Goal: Information Seeking & Learning: Check status

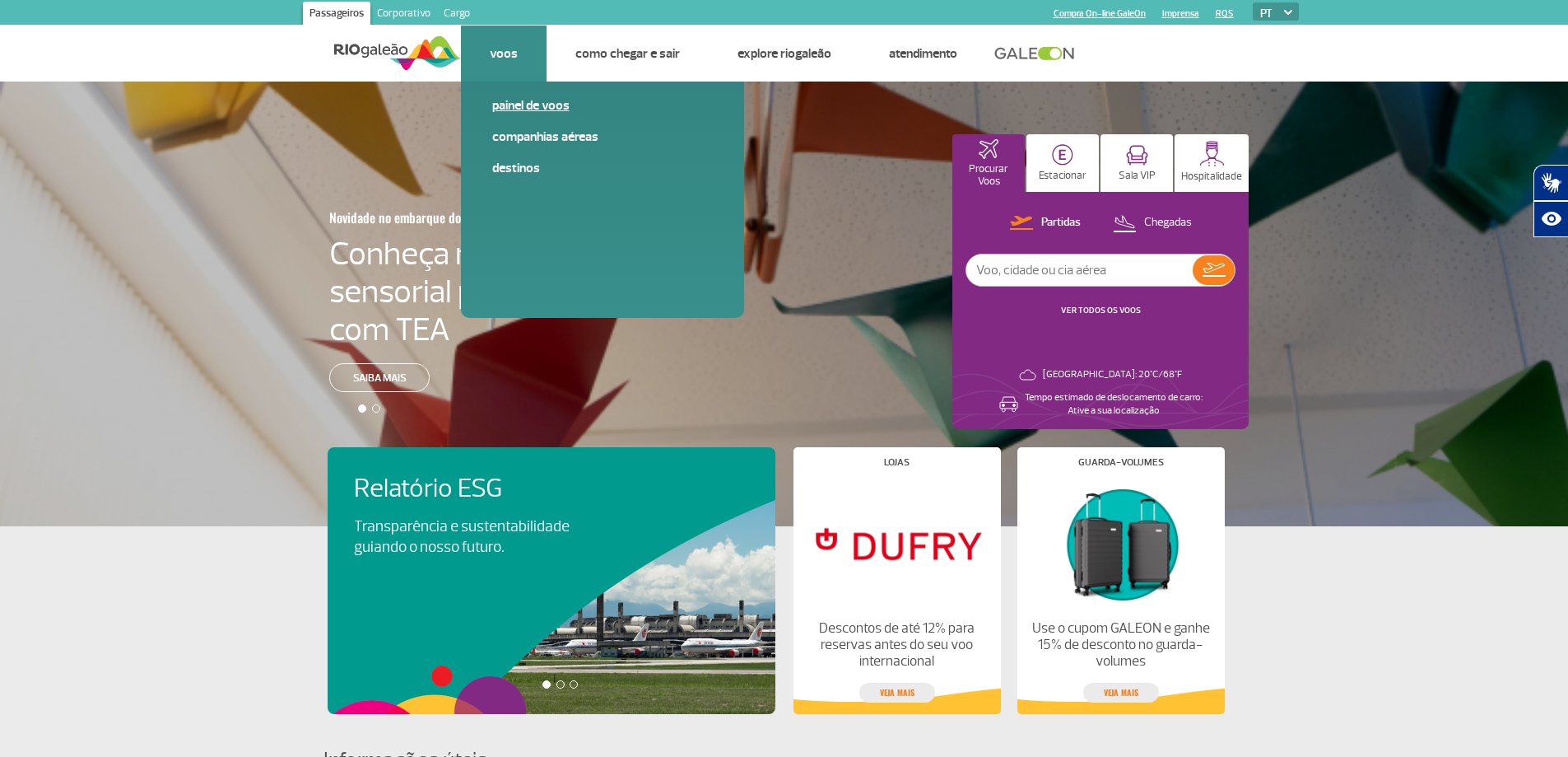
click at [558, 113] on link "Painel de voos" at bounding box center [603, 105] width 221 height 18
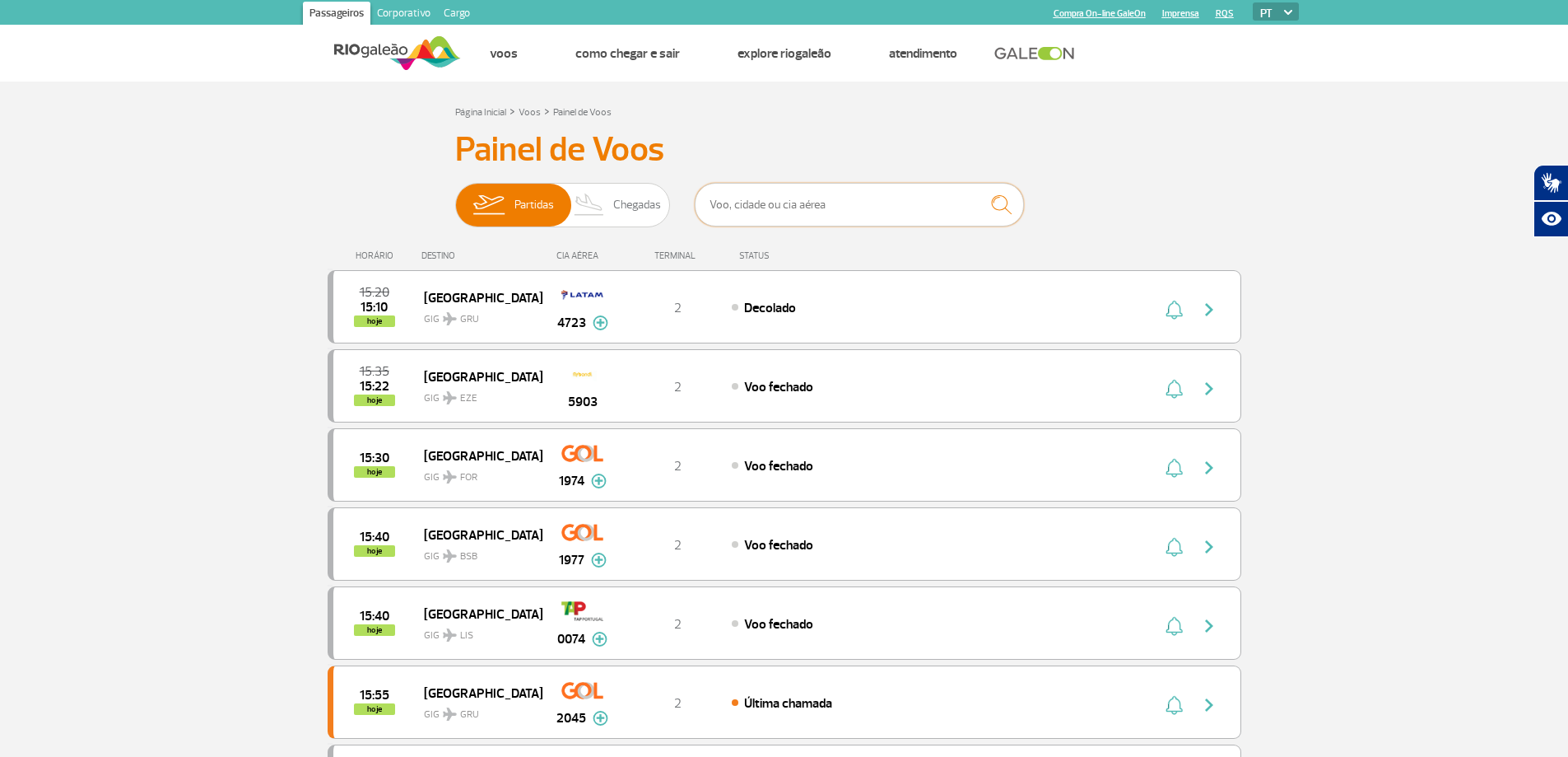
click at [782, 203] on input "text" at bounding box center [859, 205] width 329 height 44
type input "fortaleza"
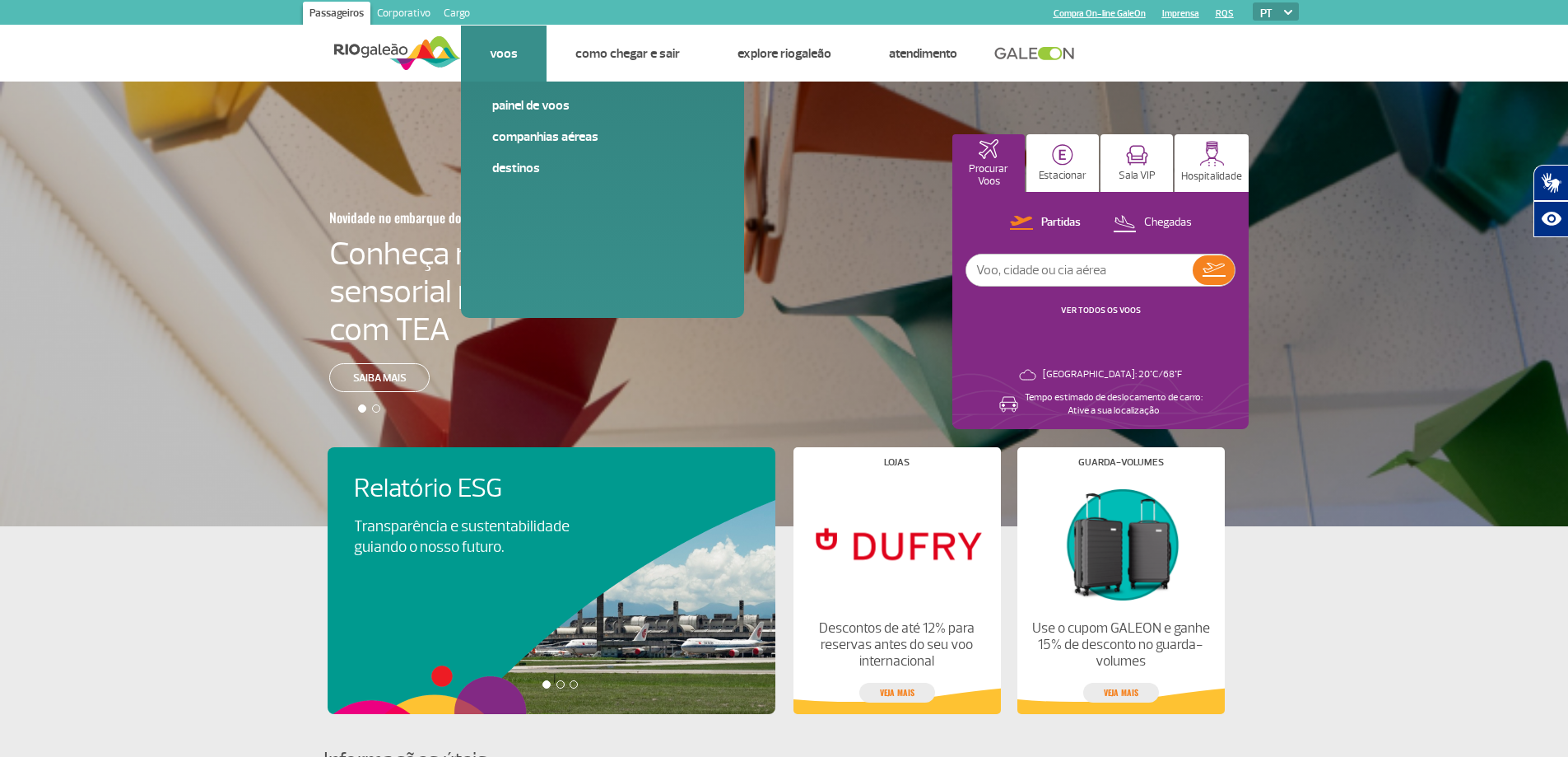
click at [496, 48] on link "Voos" at bounding box center [504, 54] width 28 height 17
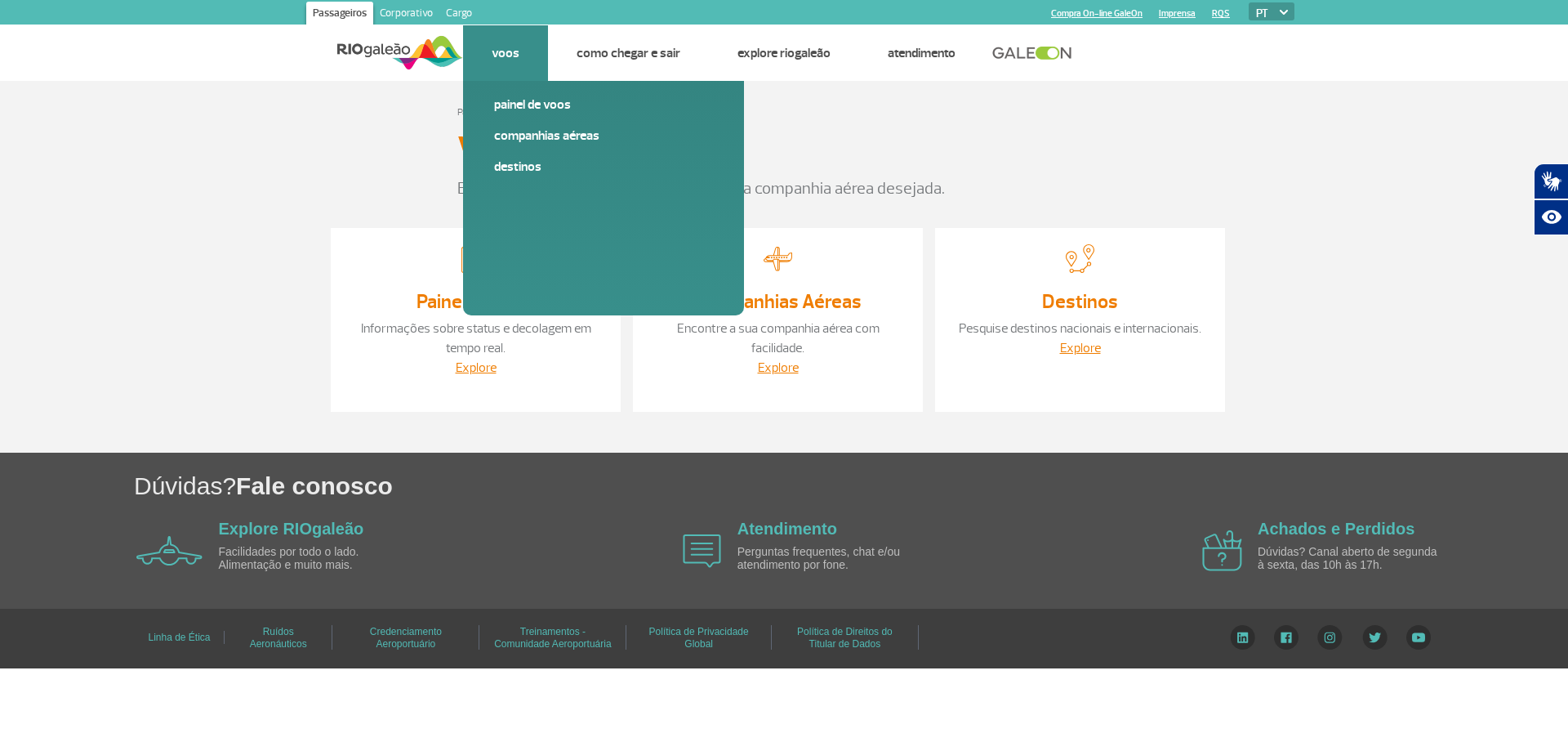
drag, startPoint x: 526, startPoint y: 103, endPoint x: 474, endPoint y: 82, distance: 56.1
click at [526, 102] on link "Painel de voos" at bounding box center [603, 104] width 219 height 18
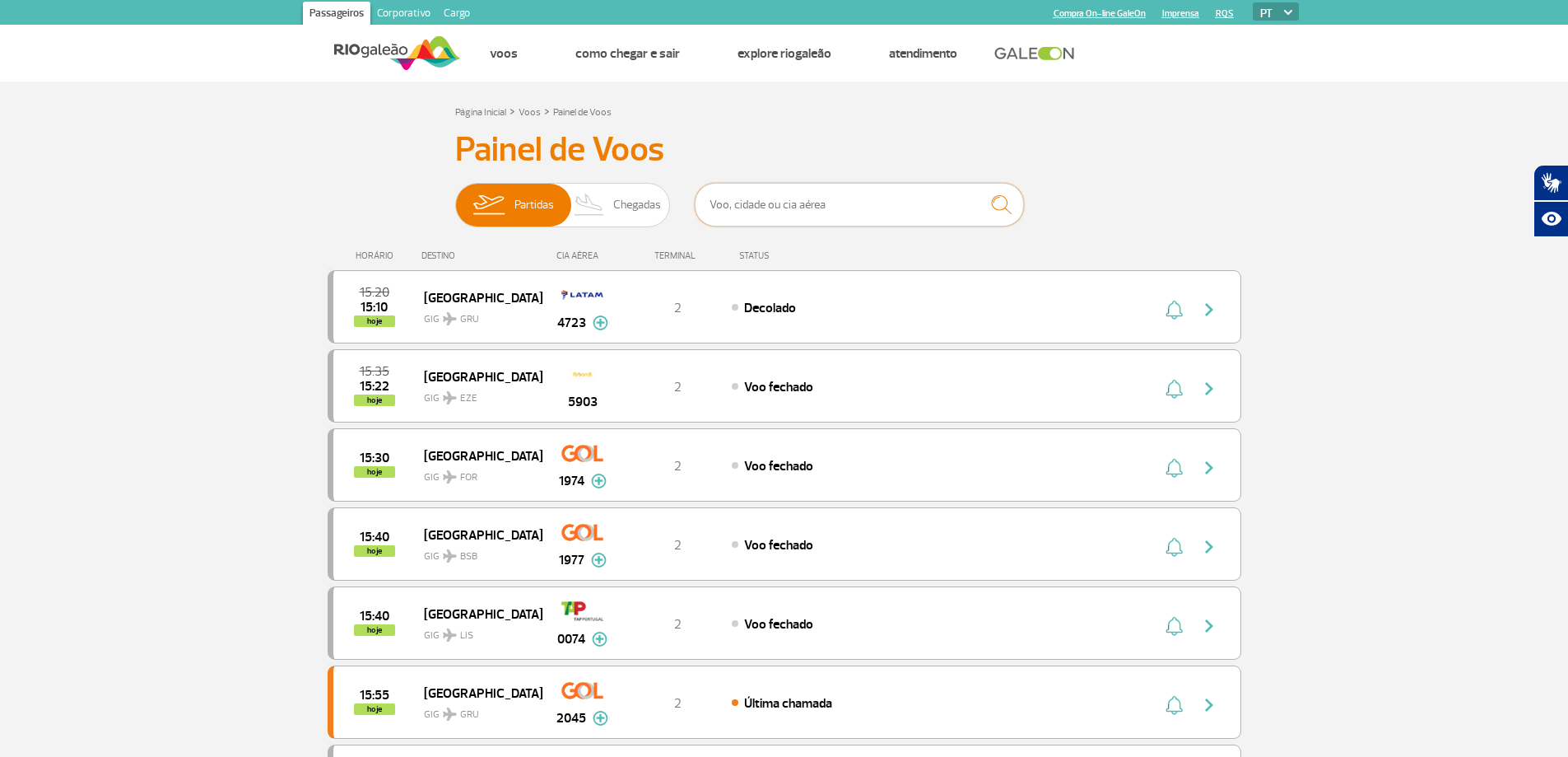
click at [774, 199] on input "text" at bounding box center [859, 205] width 329 height 44
type input "fortaleza"
click at [994, 208] on img "submit" at bounding box center [1001, 204] width 35 height 34
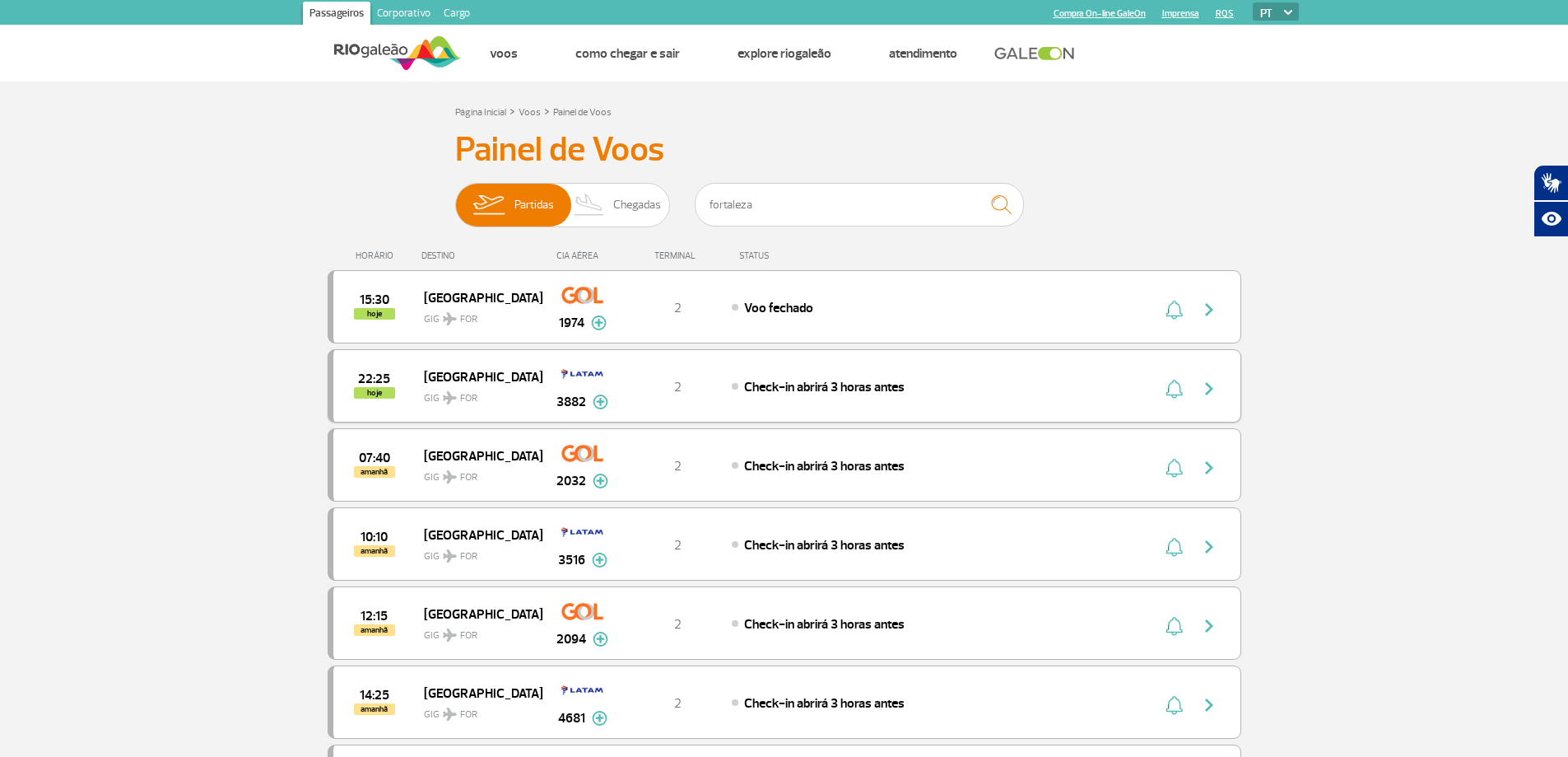
click at [657, 389] on div "2" at bounding box center [677, 386] width 109 height 18
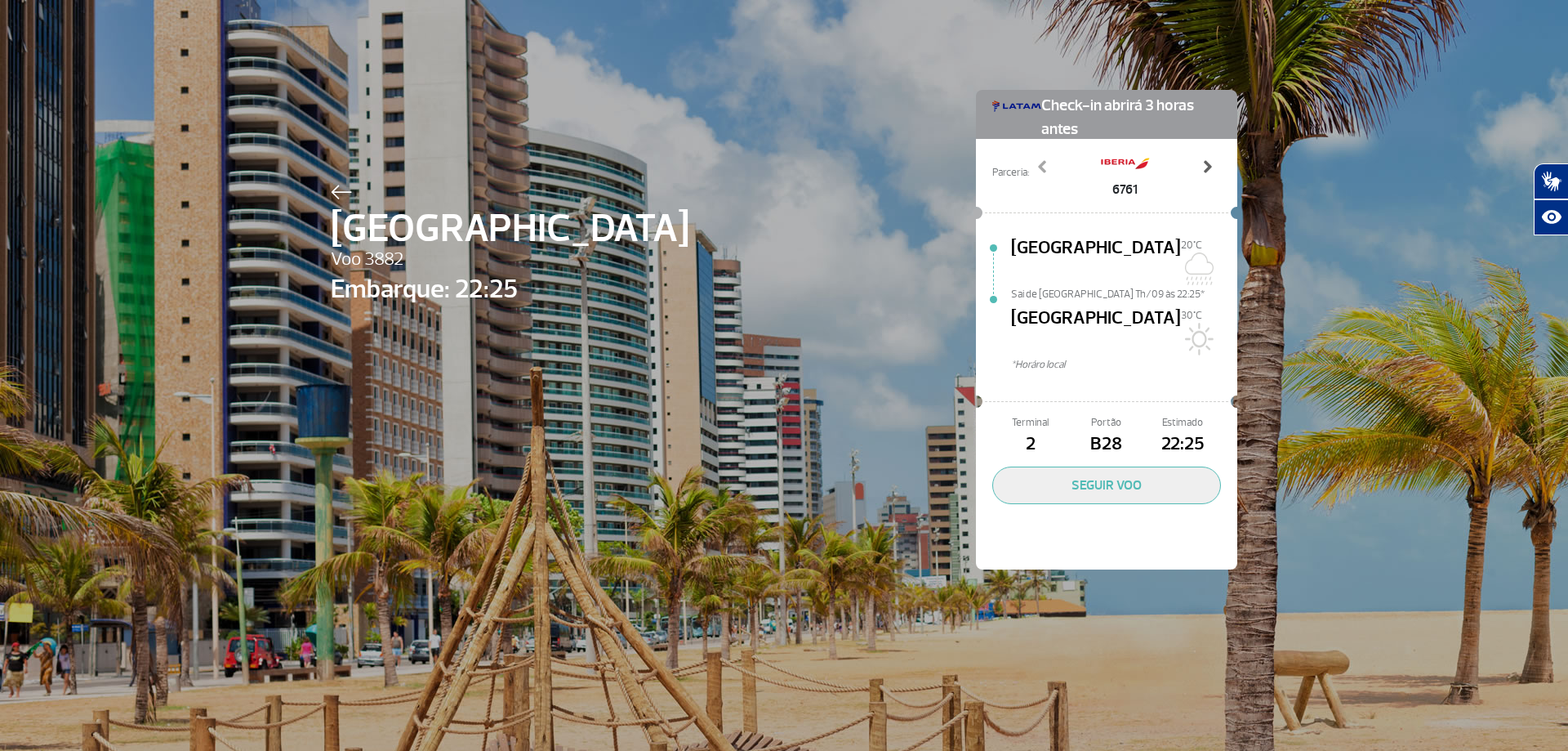
click at [1207, 172] on span at bounding box center [1207, 167] width 17 height 17
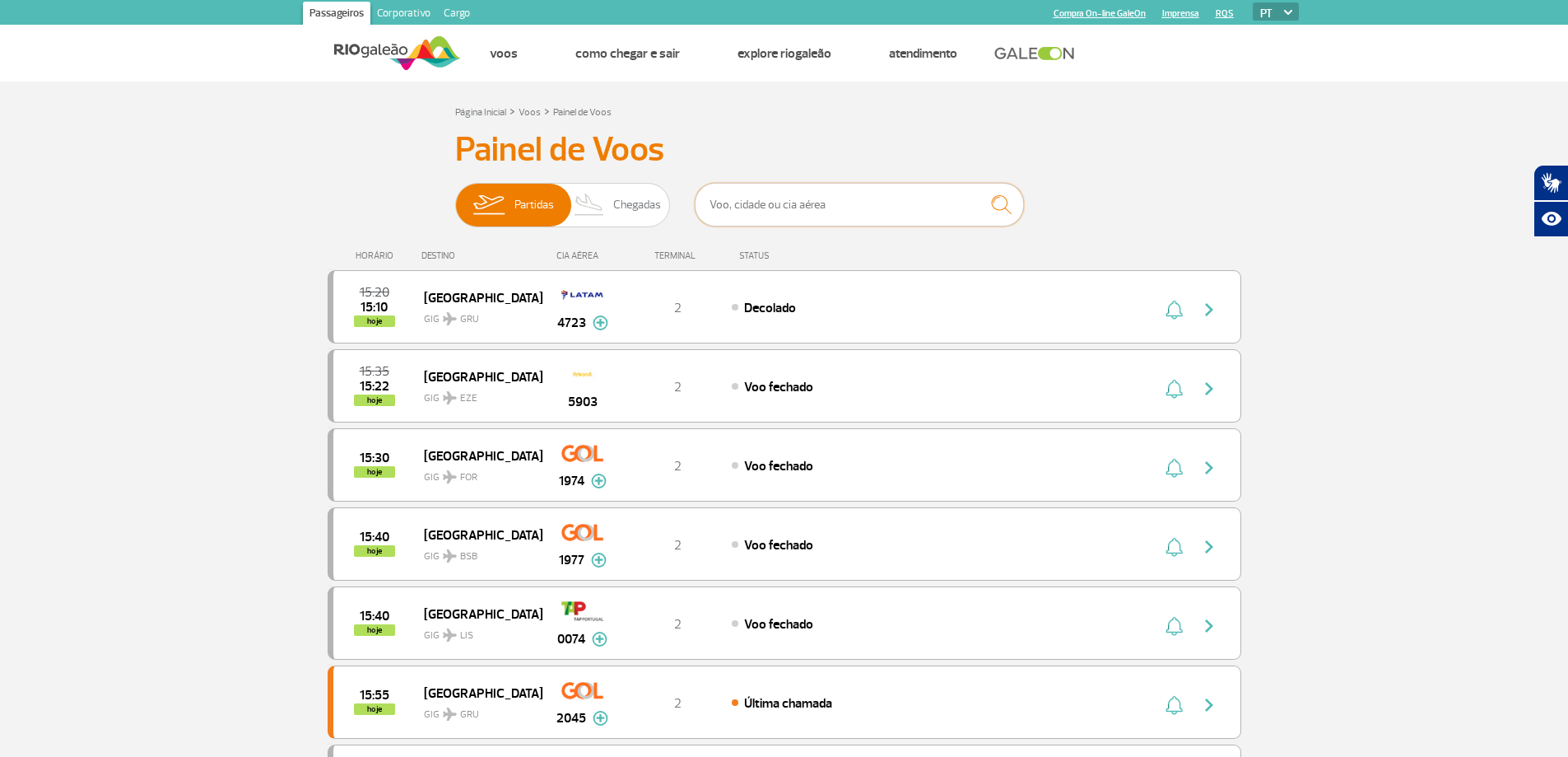
click at [816, 220] on input "text" at bounding box center [859, 205] width 329 height 44
type input "fortaleza"
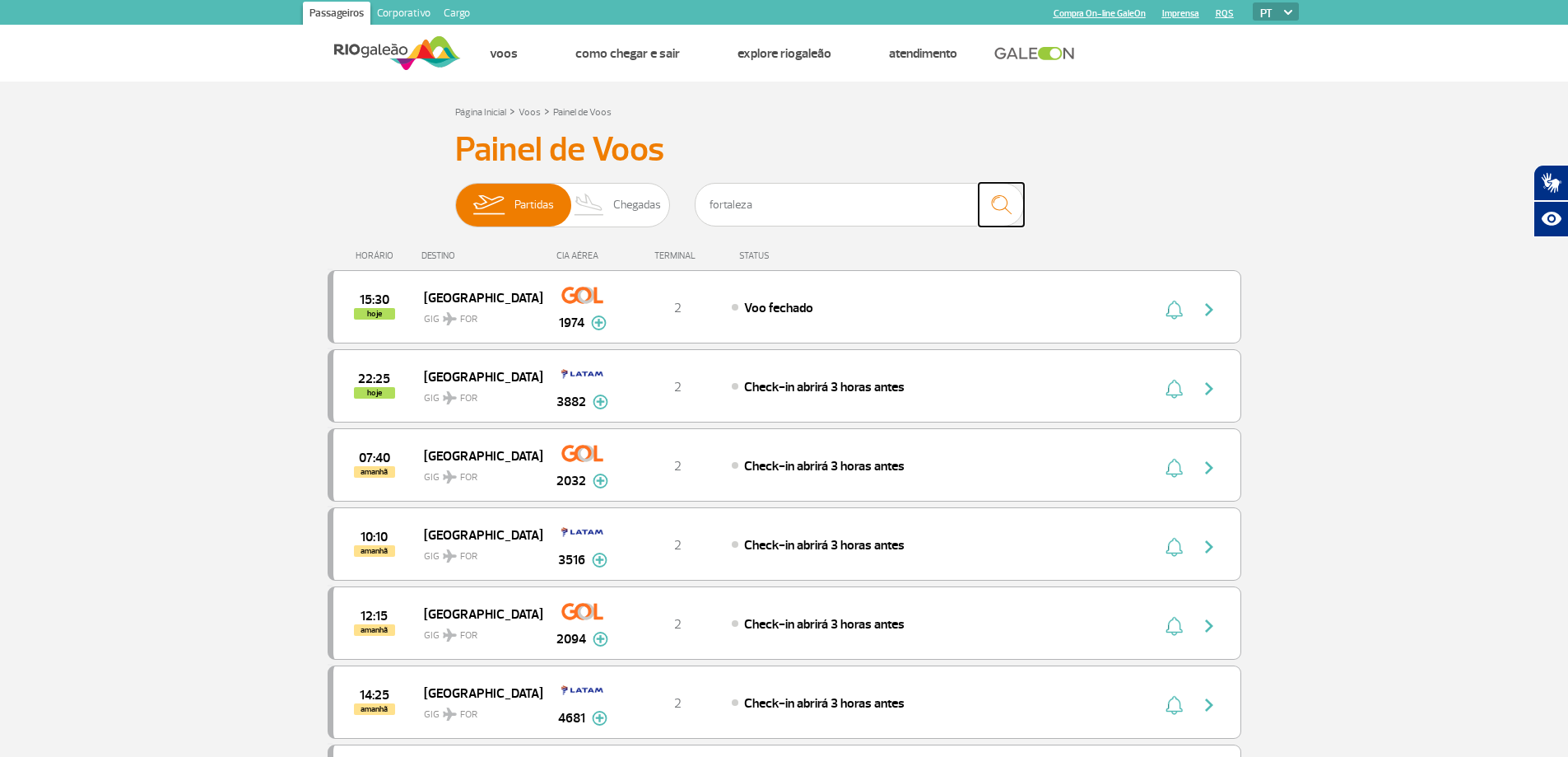
click at [1003, 214] on img "submit" at bounding box center [1001, 204] width 35 height 34
click at [415, 412] on div "22:25 hoje Fortaleza GIG FOR 3882 2 Check-in abrirá 3 horas antes Parcerias: Ib…" at bounding box center [784, 386] width 913 height 73
click at [1215, 387] on img "button" at bounding box center [1209, 388] width 19 height 19
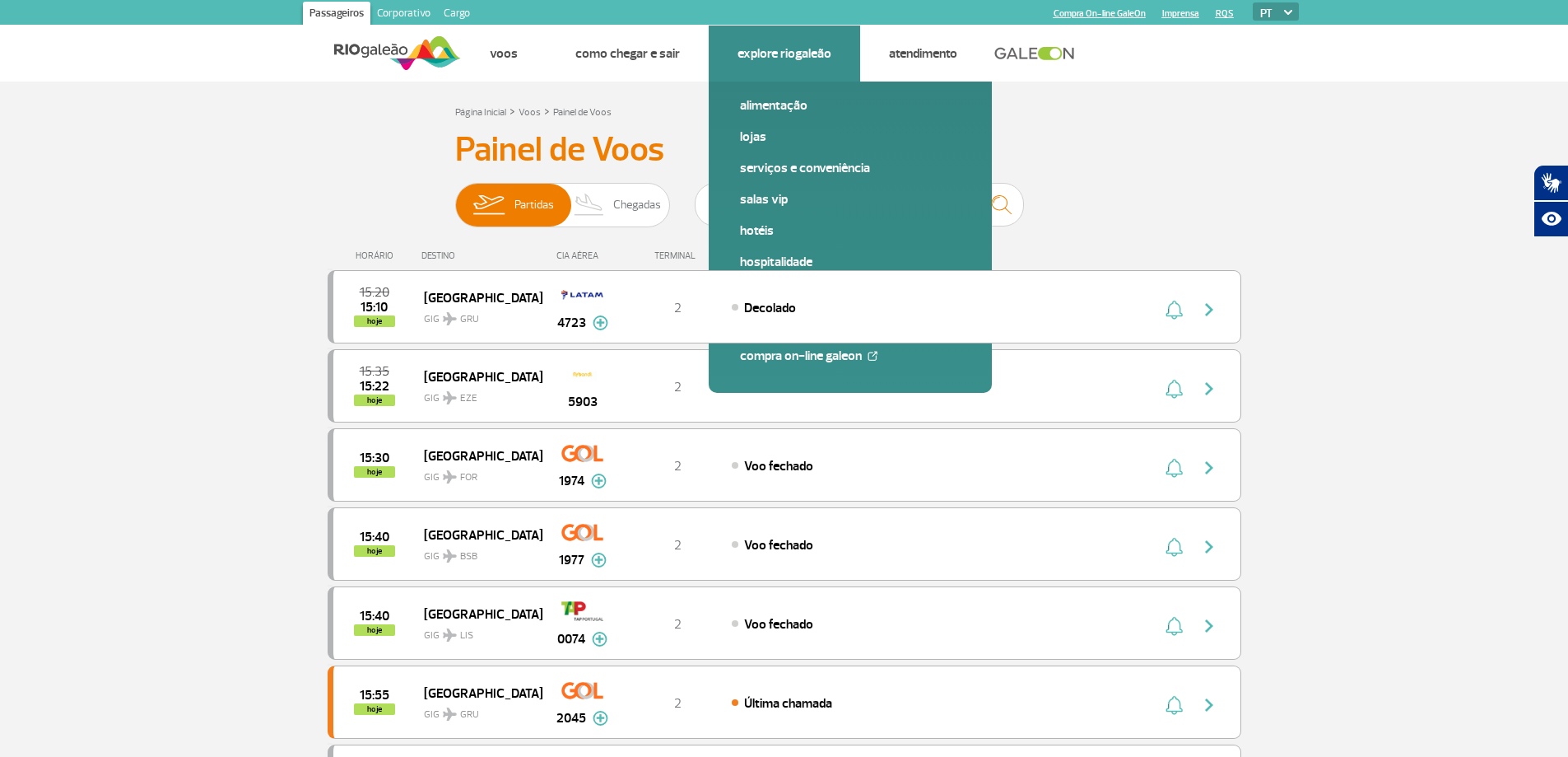
click at [829, 73] on li "Explore RIOgaleão Alimentação Lojas Serviços e Conveniência Salas VIP Hotéis Ho…" at bounding box center [784, 53] width 152 height 56
click at [795, 174] on link "Serviços e Conveniência" at bounding box center [850, 167] width 221 height 18
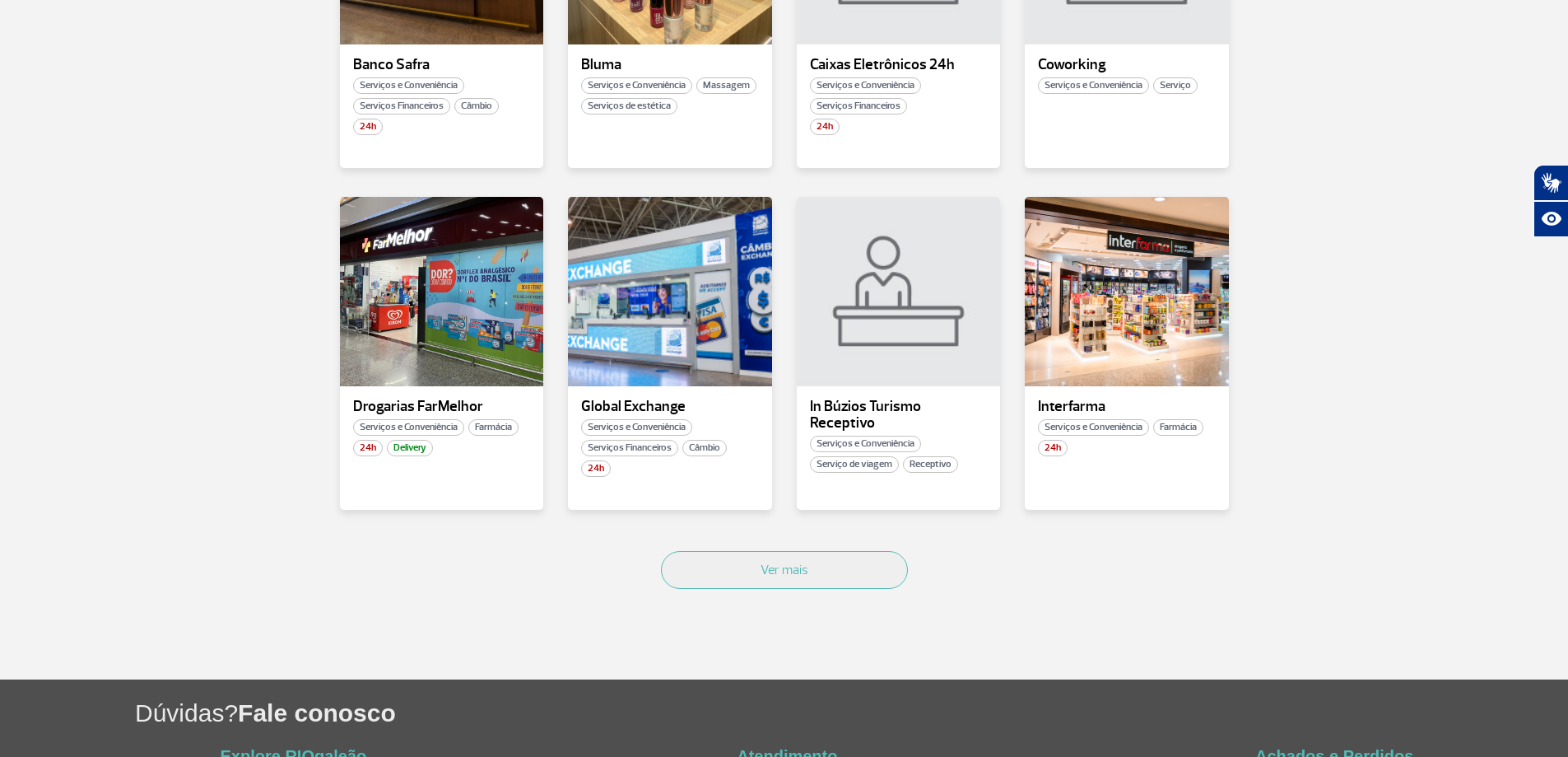
scroll to position [824, 0]
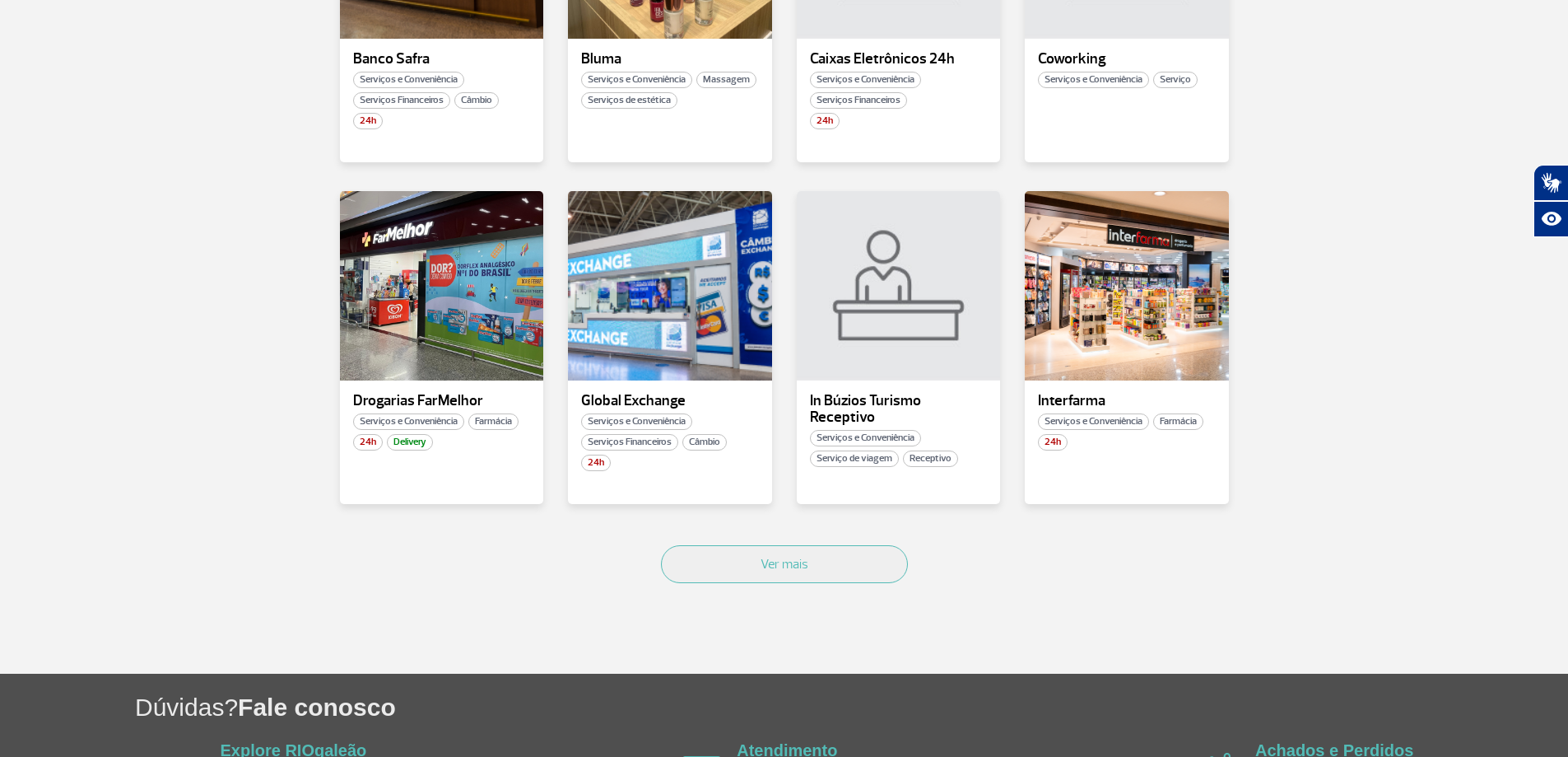
click at [837, 583] on div "Ver mais" at bounding box center [784, 582] width 913 height 100
click at [839, 565] on button "Ver mais" at bounding box center [784, 564] width 247 height 38
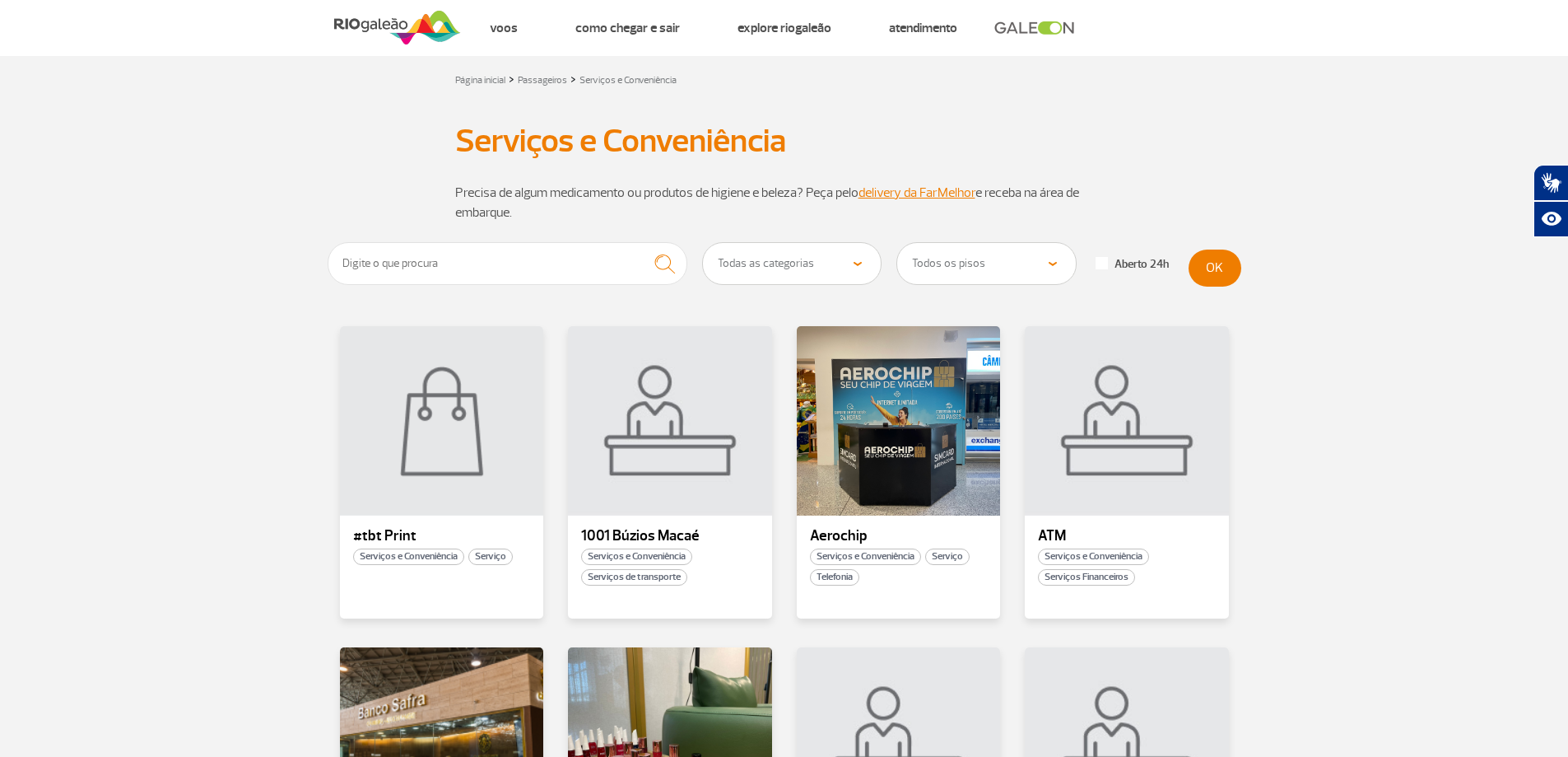
scroll to position [0, 0]
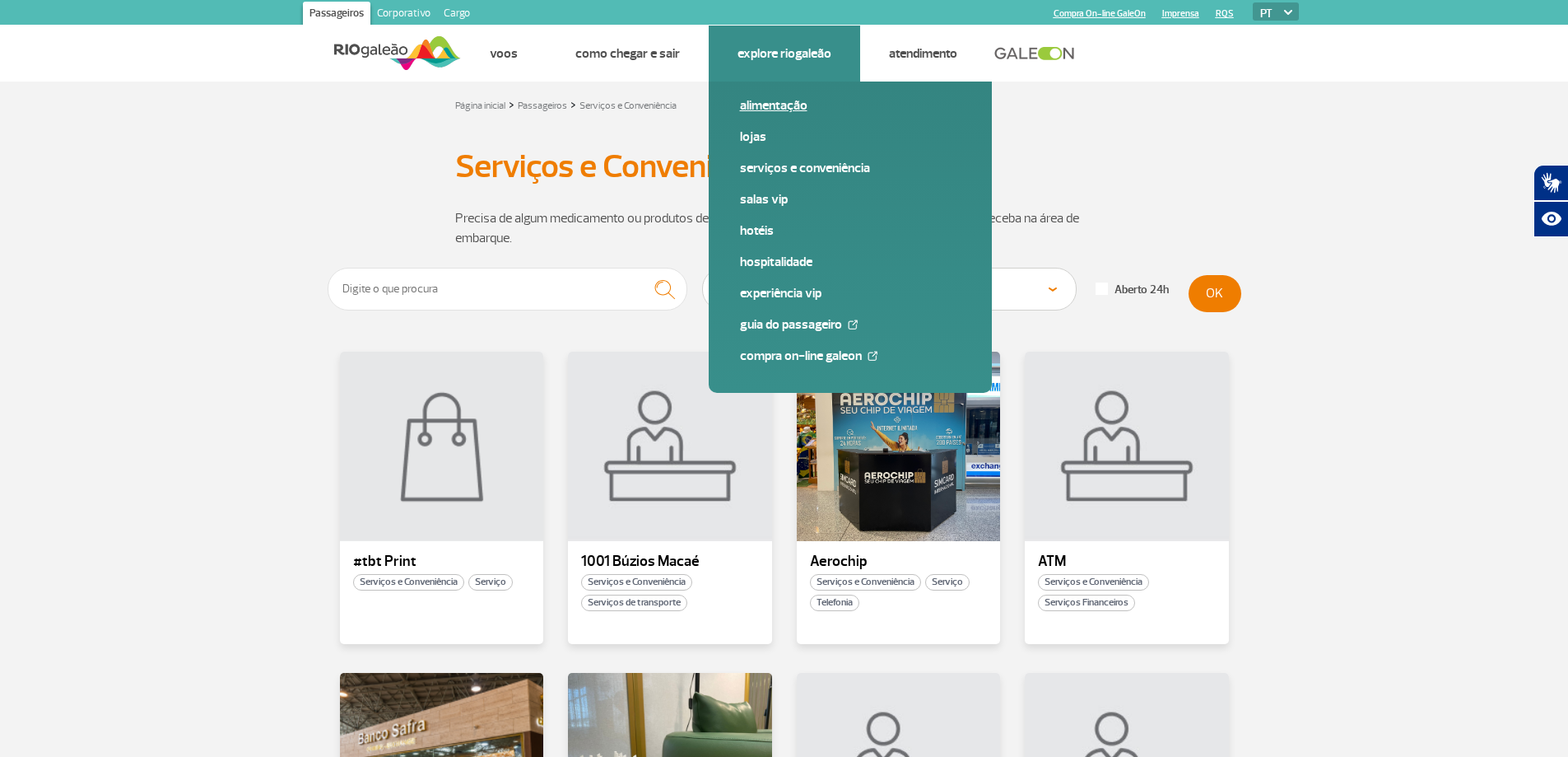
click at [770, 126] on span "Alimentação" at bounding box center [850, 111] width 221 height 31
click at [765, 130] on link "Lojas" at bounding box center [850, 136] width 221 height 18
click at [780, 235] on link "Hotéis" at bounding box center [850, 230] width 221 height 18
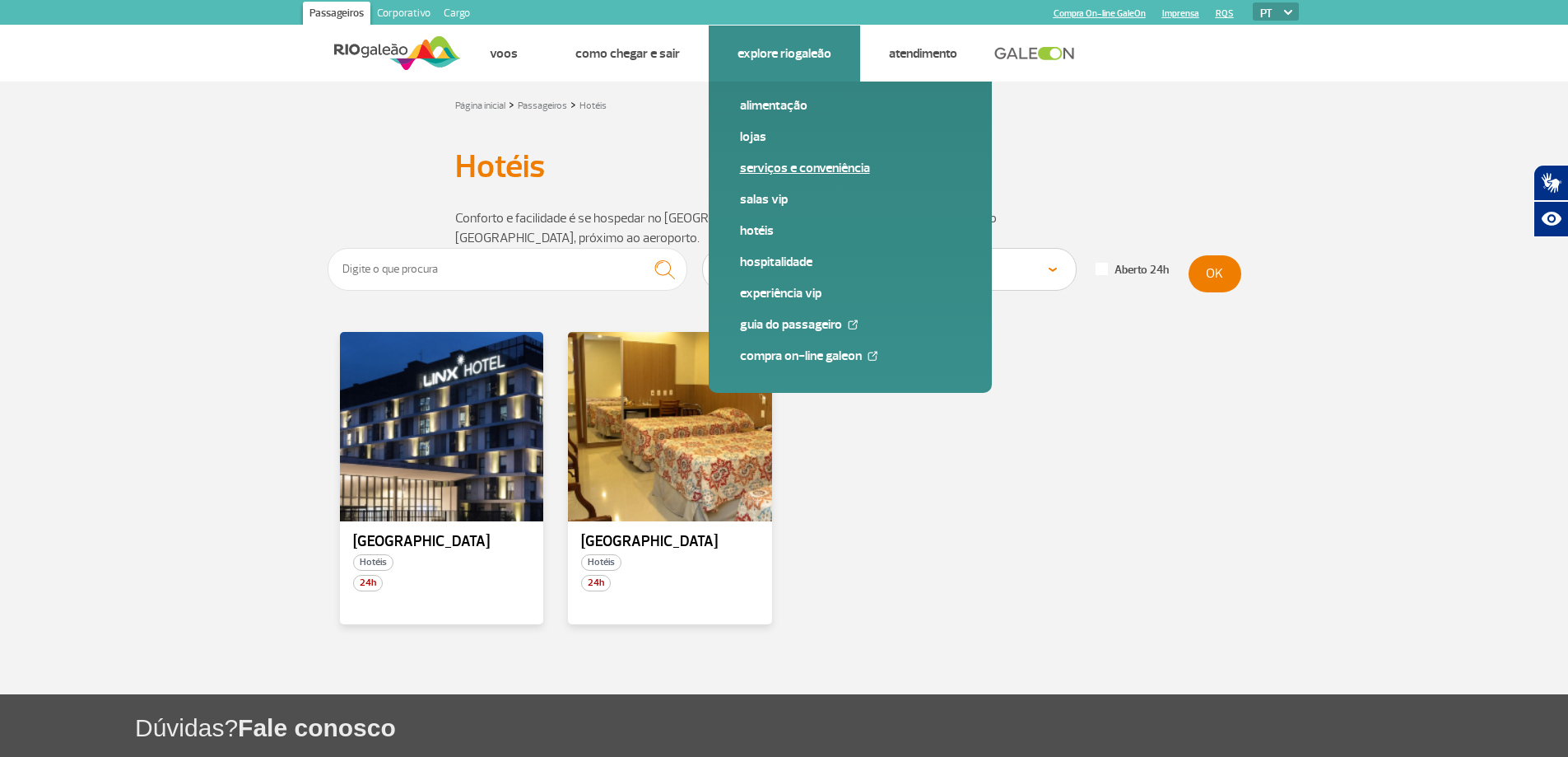
click at [812, 174] on link "Serviços e Conveniência" at bounding box center [850, 167] width 221 height 18
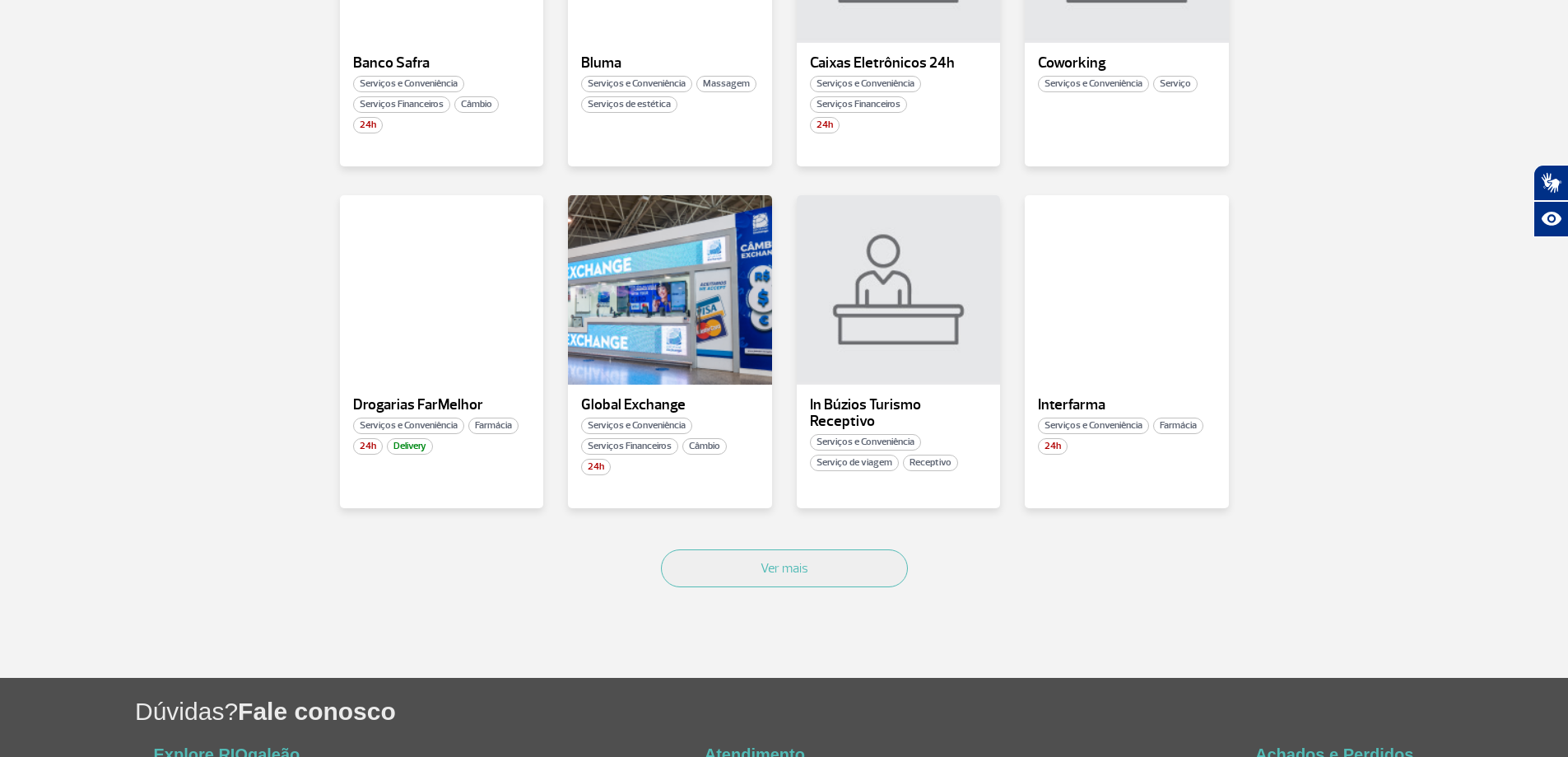
scroll to position [824, 0]
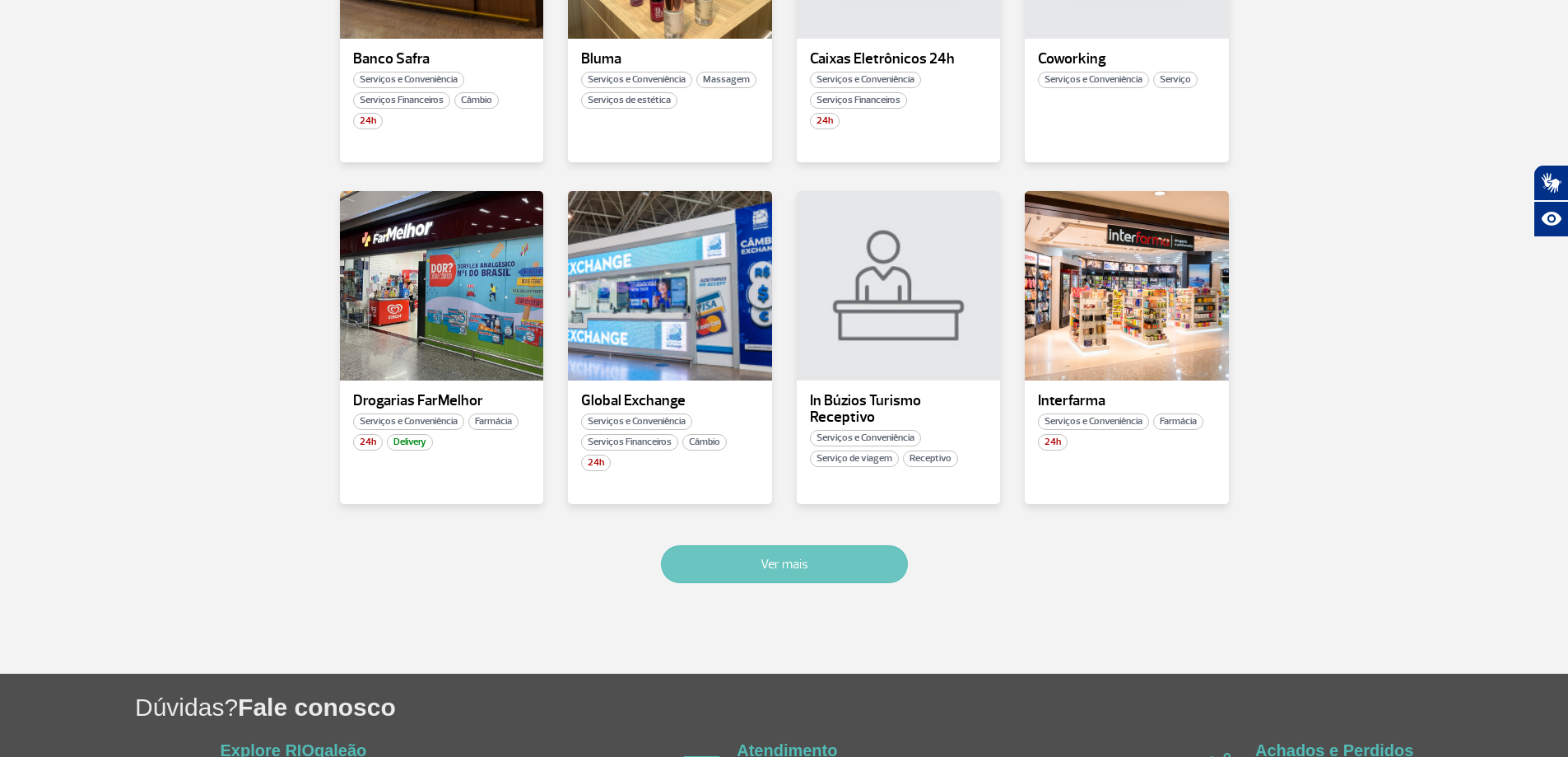
click at [806, 576] on button "Ver mais" at bounding box center [784, 564] width 247 height 38
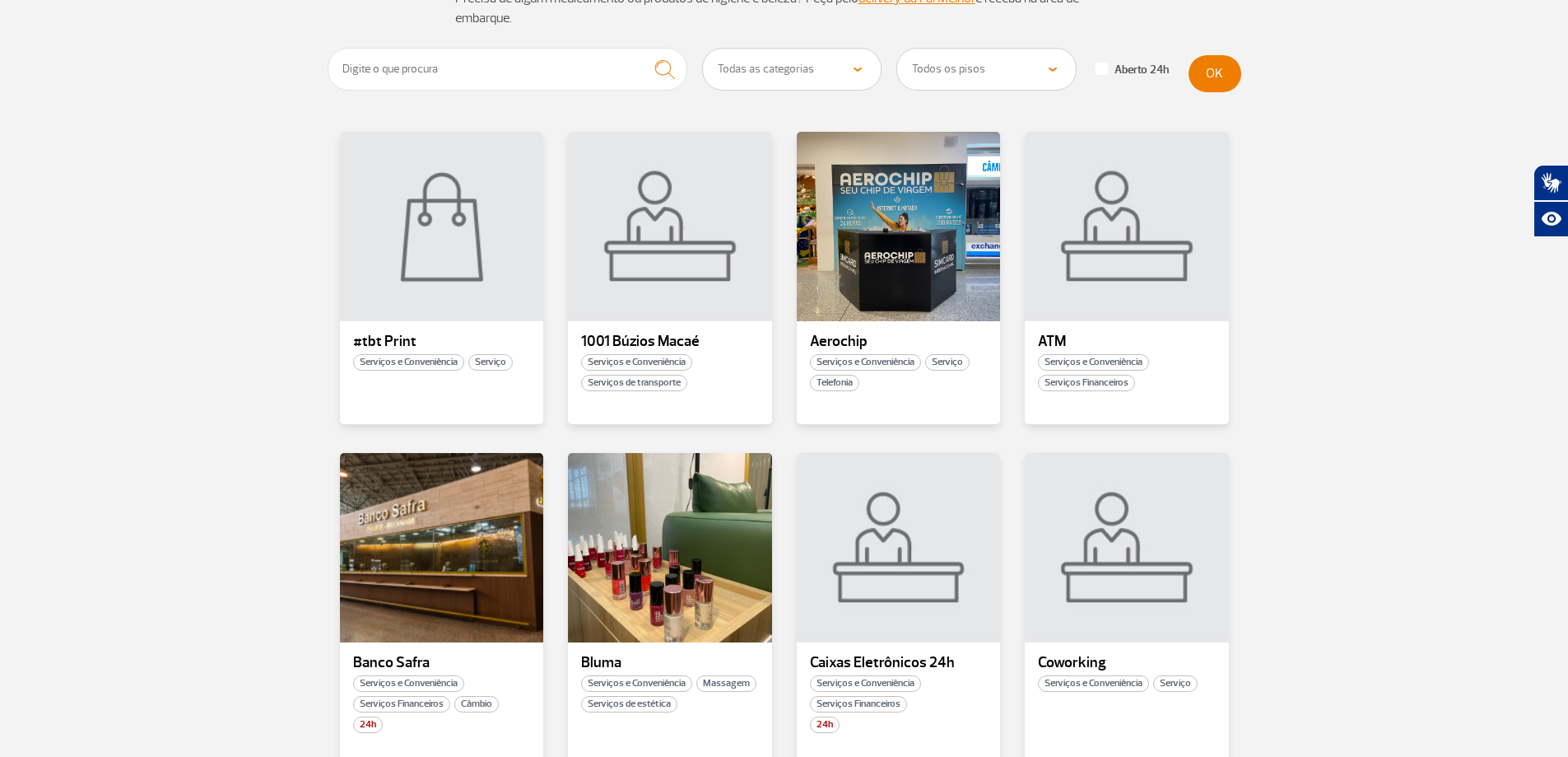
scroll to position [0, 0]
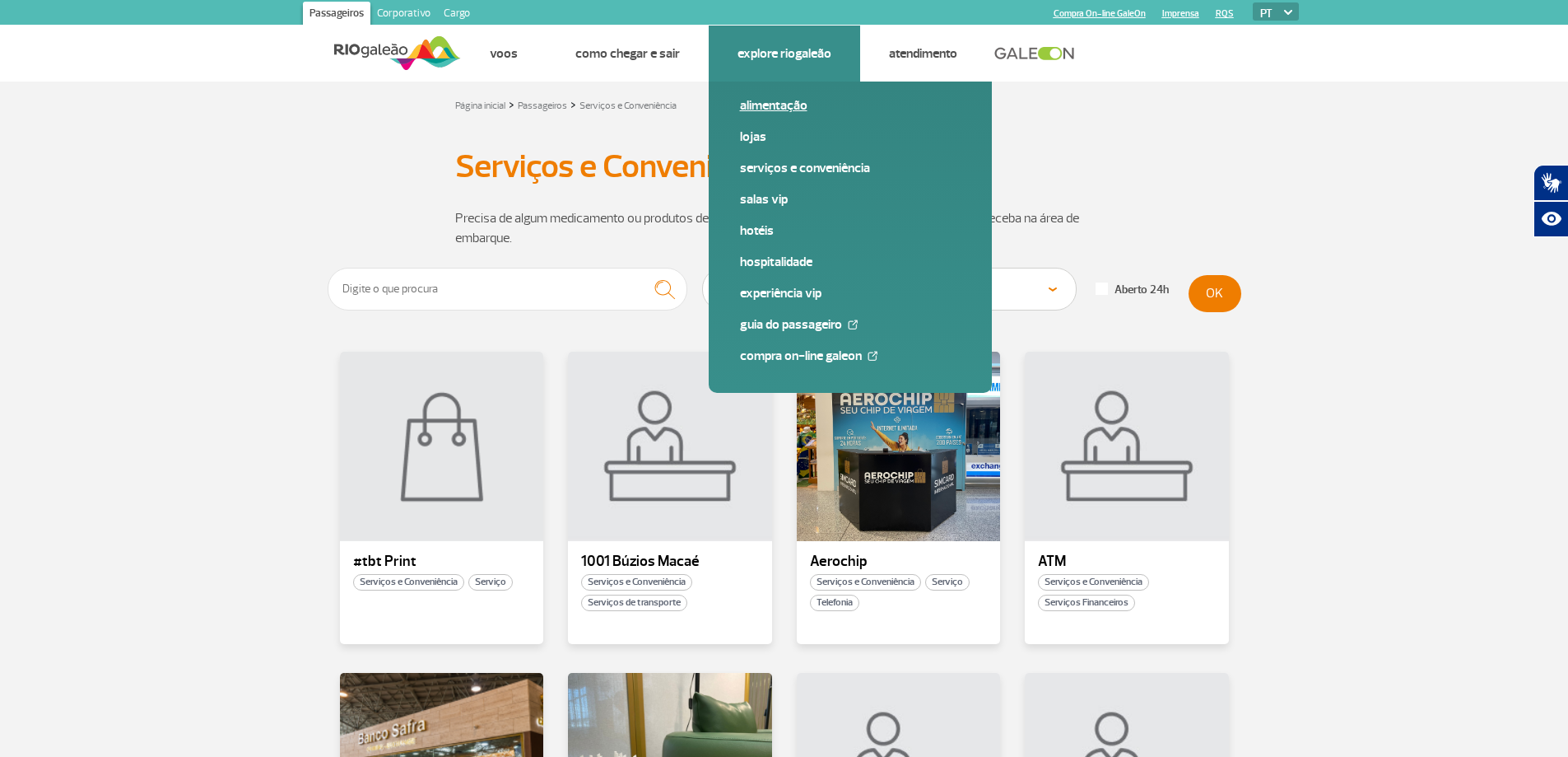
click at [790, 106] on link "Alimentação" at bounding box center [850, 105] width 221 height 18
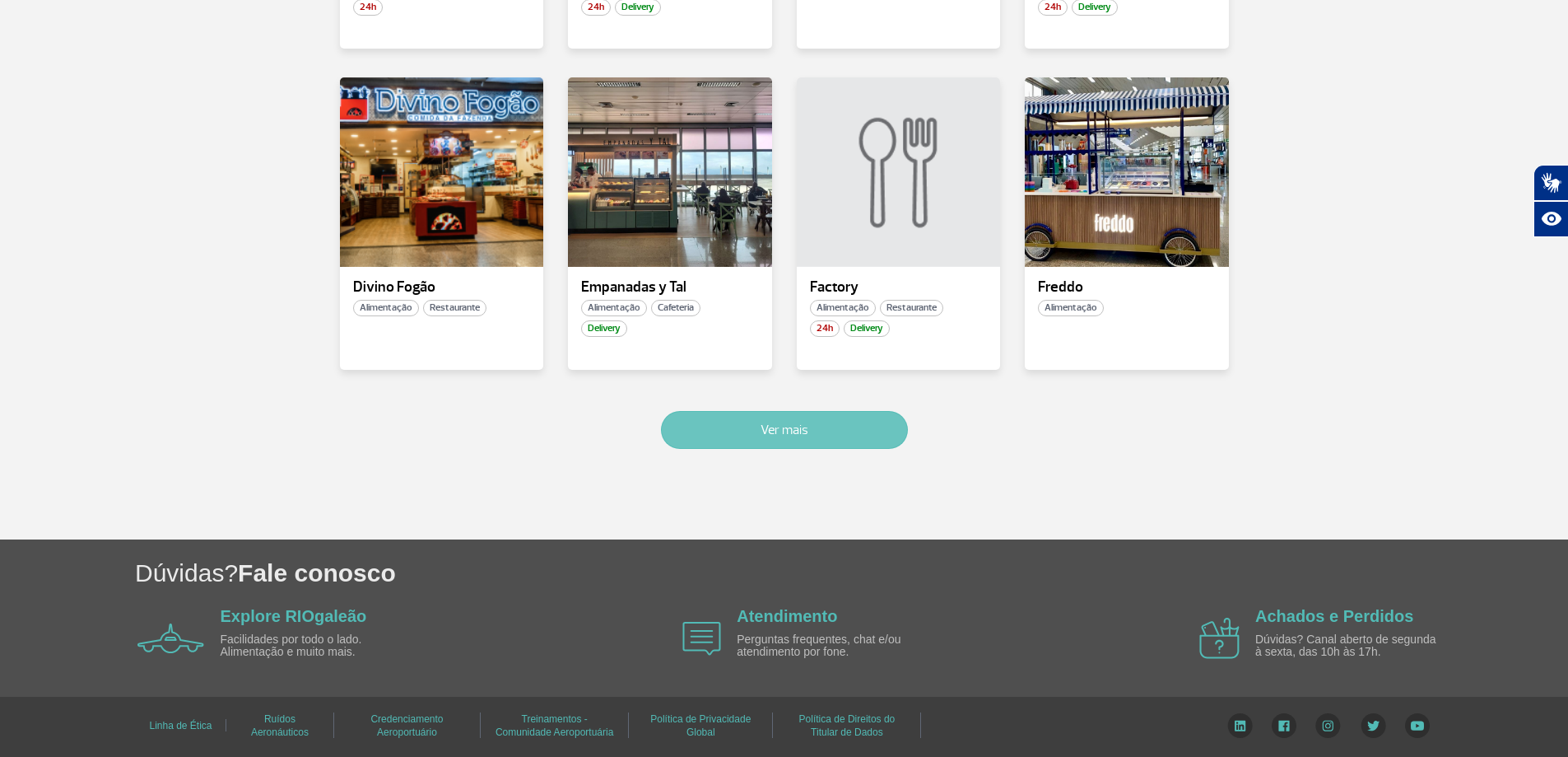
click at [861, 430] on button "Ver mais" at bounding box center [784, 430] width 247 height 38
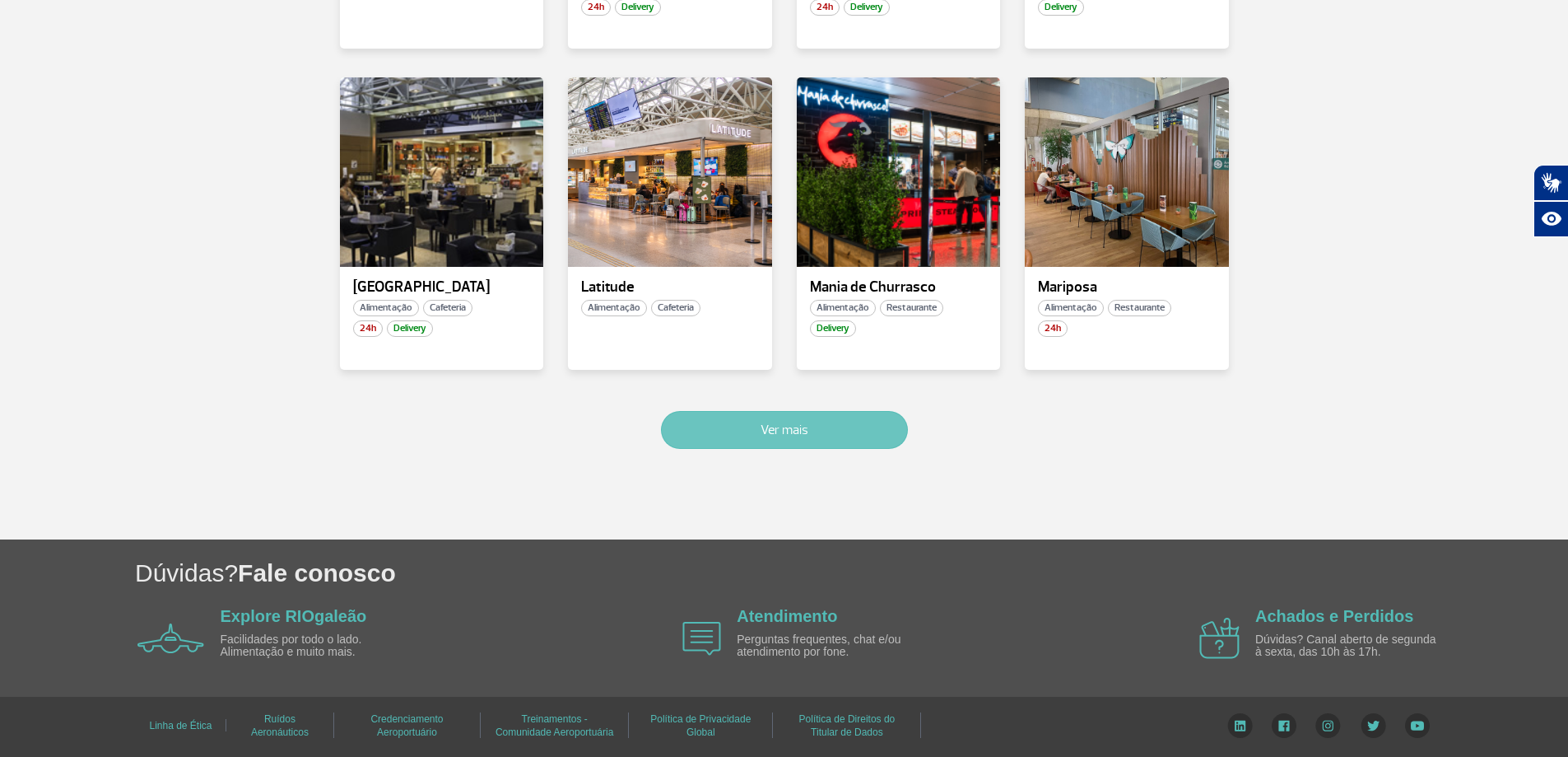
click at [861, 430] on button "Ver mais" at bounding box center [784, 430] width 247 height 38
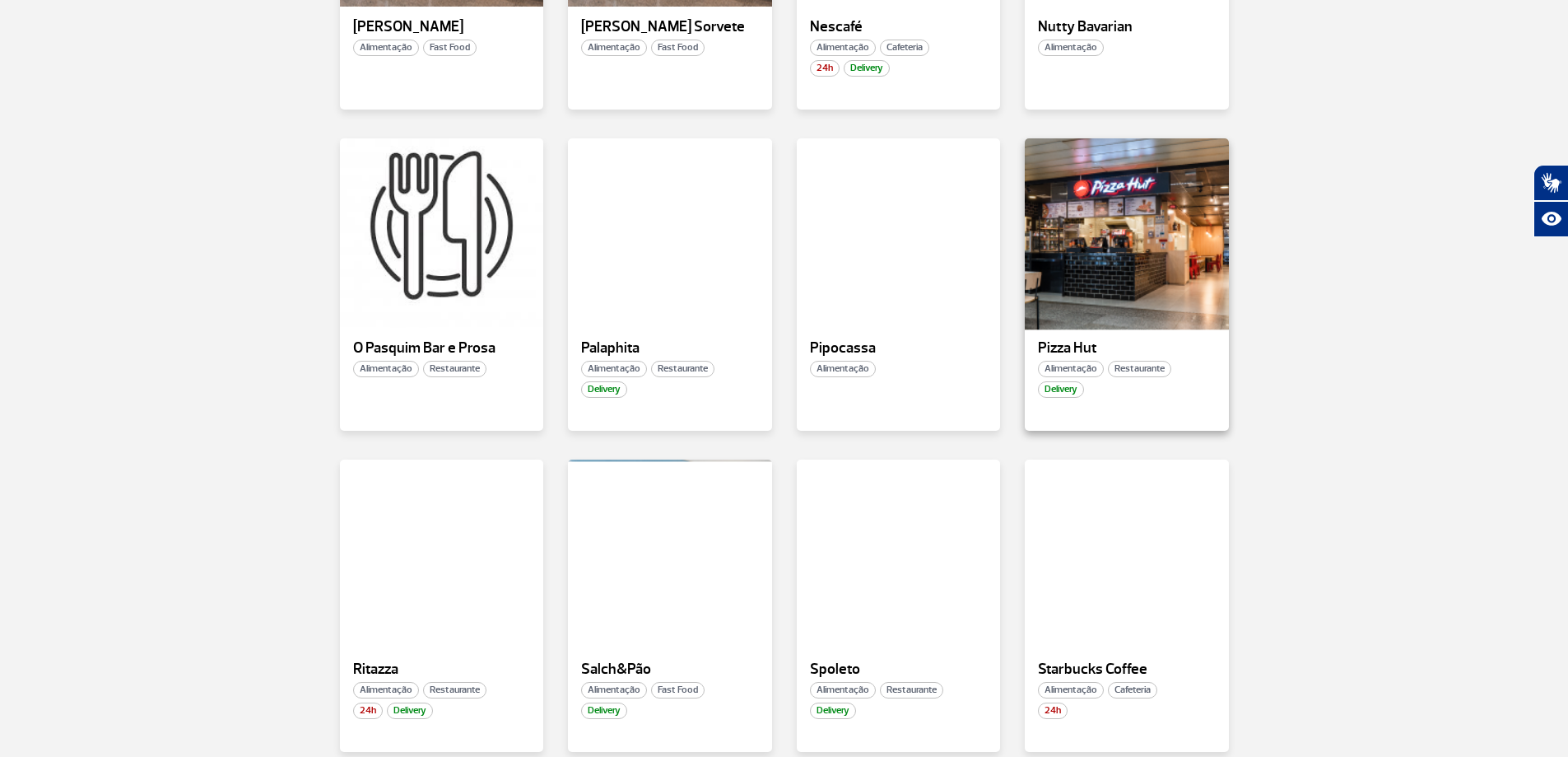
scroll to position [2605, 0]
